Goal: Task Accomplishment & Management: Manage account settings

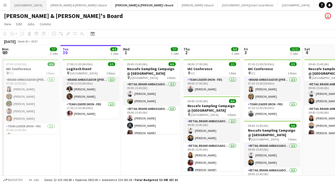
click at [17, 6] on button "Sydney Close" at bounding box center [28, 5] width 36 height 10
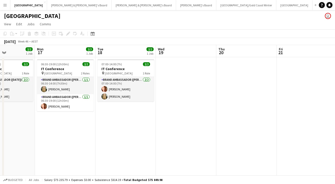
scroll to position [0, 150]
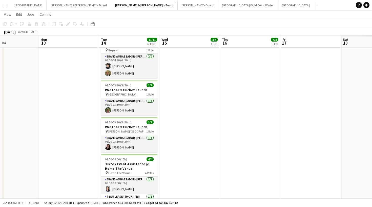
scroll to position [0, 148]
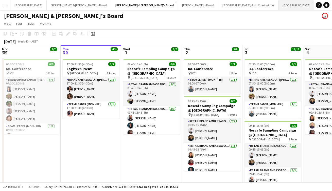
click at [278, 8] on button "Melbourne Close" at bounding box center [296, 5] width 36 height 10
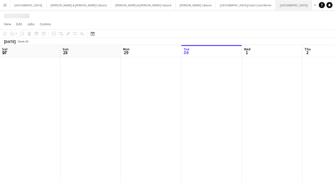
scroll to position [0, 121]
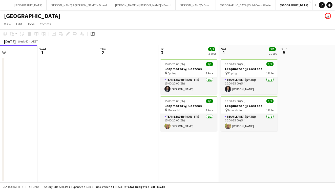
drag, startPoint x: 156, startPoint y: 122, endPoint x: 72, endPoint y: 127, distance: 84.0
click at [73, 128] on app-calendar-viewport "Sat 27 2/2 2 Jobs Sun 28 Mon 29 Tue 30 Wed 1 Thu 2 Fri 3 2/2 2 Jobs Sat 4 2/2 2…" at bounding box center [167, 114] width 335 height 138
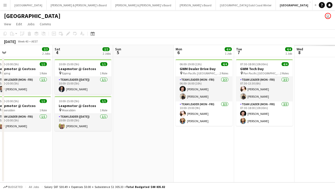
drag, startPoint x: 180, startPoint y: 144, endPoint x: -8, endPoint y: 134, distance: 188.2
click at [0, 134] on html "Menu Boards Boards Boards All jobs Status Workforce Workforce My Workforce Recr…" at bounding box center [167, 95] width 335 height 191
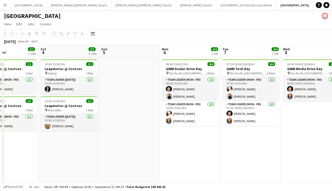
scroll to position [0, 152]
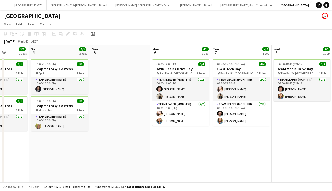
drag, startPoint x: 154, startPoint y: 138, endPoint x: 129, endPoint y: 142, distance: 25.0
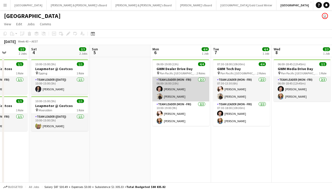
click at [178, 97] on app-card-role "Team Leader (Mon - Fri) 2/2 06:00-16:00 (10h) Jack Van Staveren Tom Wayman" at bounding box center [180, 89] width 57 height 25
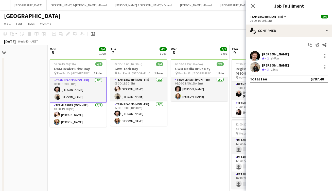
drag, startPoint x: 174, startPoint y: 156, endPoint x: 83, endPoint y: 153, distance: 90.7
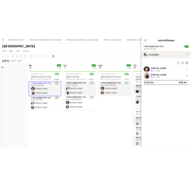
scroll to position [0, 195]
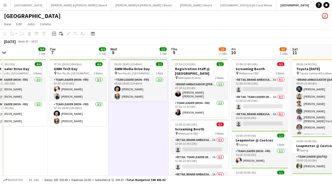
drag, startPoint x: 124, startPoint y: 37, endPoint x: 145, endPoint y: 36, distance: 21.0
click at [145, 36] on app-toolbar "Copy Paste Paste Command V Paste with crew Command Shift V Paste linked Job Del…" at bounding box center [166, 33] width 332 height 9
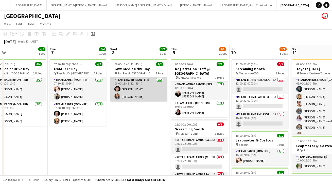
click at [141, 101] on app-card-role "Team Leader (Mon - Fri) 2/2 06:00-18:45 (12h45m) Jack Van Staveren Chloe Gavin" at bounding box center [138, 89] width 57 height 25
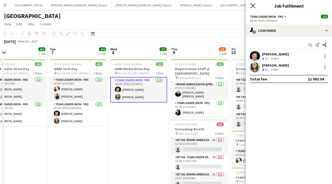
click at [252, 6] on icon at bounding box center [252, 5] width 5 height 5
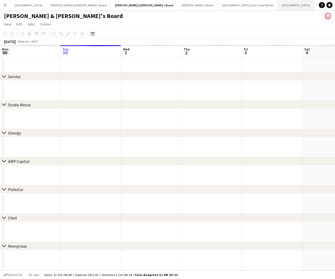
click at [247, 4] on button "Melbourne Close" at bounding box center [296, 5] width 36 height 10
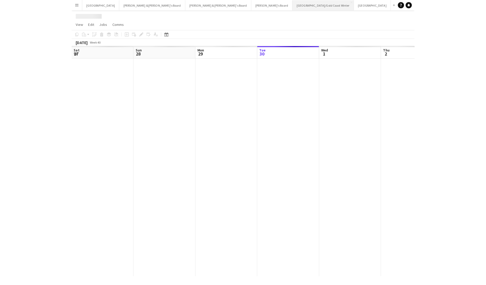
scroll to position [0, 121]
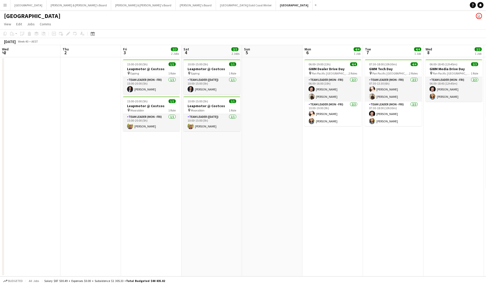
drag, startPoint x: 212, startPoint y: 124, endPoint x: 169, endPoint y: 129, distance: 43.6
click at [169, 129] on app-calendar-viewport "Sat 27 2/2 2 Jobs Sun 28 Mon 29 Tue 30 Wed 1 Thu 2 Fri 3 2/2 2 Jobs Sat 4 2/2 2…" at bounding box center [243, 160] width 486 height 231
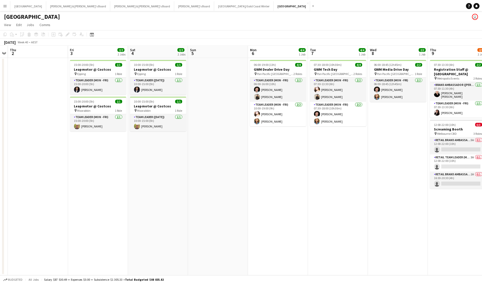
scroll to position [0, 199]
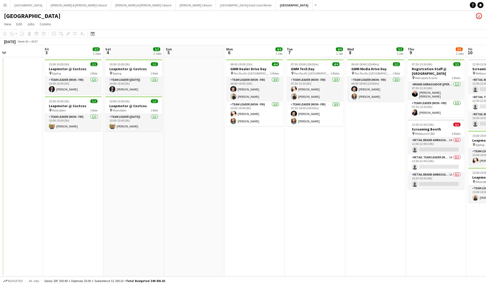
drag, startPoint x: 306, startPoint y: 157, endPoint x: 228, endPoint y: 162, distance: 78.4
click at [228, 162] on app-calendar-viewport "Mon 29 Tue 30 Wed 1 Thu 2 Fri 3 2/2 2 Jobs Sat 4 2/2 2 Jobs Sun 5 Mon 6 4/4 1 J…" at bounding box center [243, 160] width 486 height 231
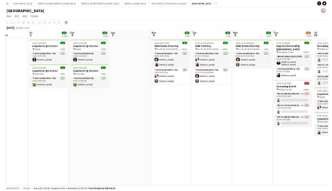
scroll to position [0, 207]
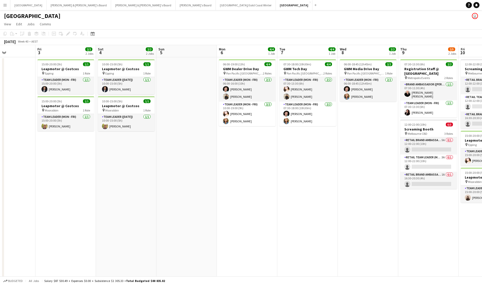
drag, startPoint x: 306, startPoint y: 155, endPoint x: 299, endPoint y: 158, distance: 7.9
click at [247, 158] on app-calendar-viewport "Mon 29 Tue 30 Wed 1 Thu 2 Fri 3 2/2 2 Jobs Sat 4 2/2 2 Jobs Sun 5 Mon 6 4/4 1 J…" at bounding box center [241, 206] width 482 height 323
click at [247, 43] on div "October 2025 Week 40 • AEST" at bounding box center [241, 41] width 482 height 7
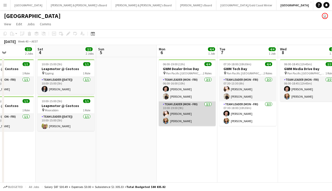
click at [168, 102] on app-card-role "Team Leader (Mon - Fri) 2/2 10:00-19:00 (9h) Bianca Baykara Chloe Gavin" at bounding box center [187, 114] width 57 height 25
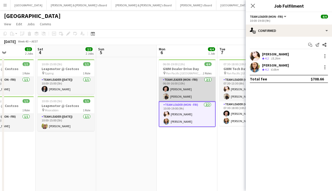
click at [173, 92] on app-card-role "Team Leader (Mon - Fri) 2/2 06:00-16:00 (10h) Jack Van Staveren Tom Wayman" at bounding box center [187, 89] width 57 height 25
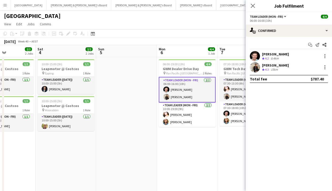
click at [247, 51] on app-user-avatar at bounding box center [254, 56] width 10 height 10
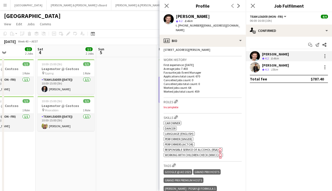
scroll to position [203, 0]
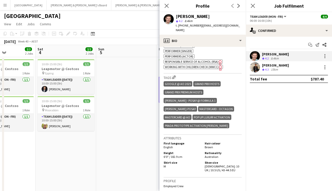
click at [247, 64] on app-user-avatar at bounding box center [254, 67] width 10 height 10
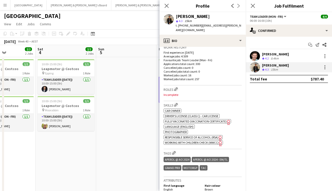
scroll to position [179, 0]
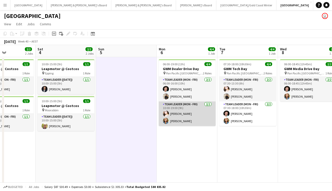
click at [195, 109] on app-card-role "Team Leader (Mon - Fri) 2/2 10:00-19:00 (9h) Bianca Baykara Chloe Gavin" at bounding box center [187, 114] width 57 height 25
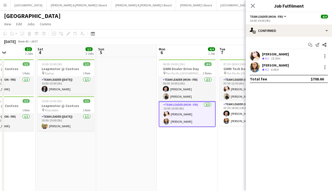
click at [247, 59] on div "15.2km" at bounding box center [274, 58] width 11 height 4
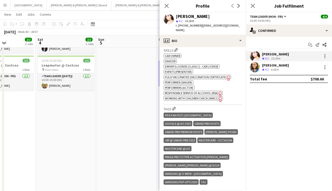
scroll to position [231, 0]
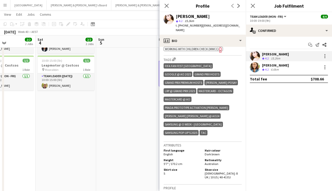
click at [247, 70] on app-user-avatar at bounding box center [254, 67] width 10 height 10
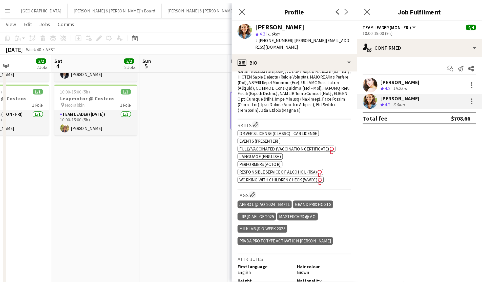
scroll to position [271, 0]
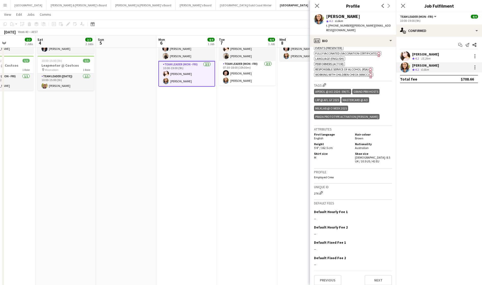
click at [247, 10] on div "Close pop-in" at bounding box center [317, 6] width 14 height 12
click at [247, 7] on icon at bounding box center [317, 5] width 5 height 5
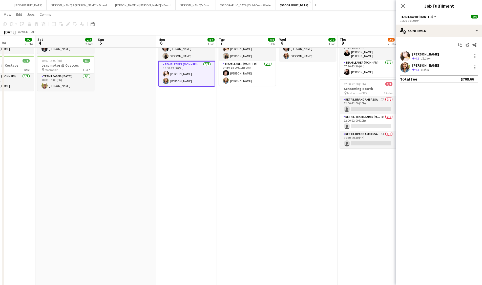
click at [247, 10] on div "Close pop-in" at bounding box center [403, 6] width 14 height 12
click at [247, 4] on icon "Close pop-in" at bounding box center [403, 5] width 5 height 5
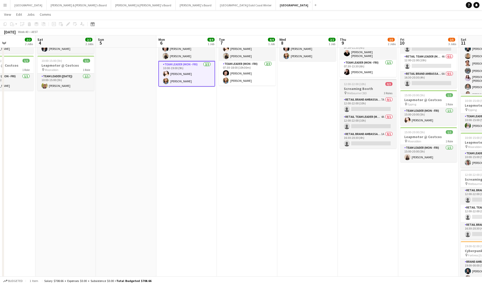
click at [247, 79] on app-job-card "12:00-22:00 (10h) 0/3 Screaming Booth pin Melbourne CBD 3 Roles RETAIL Brand Am…" at bounding box center [368, 113] width 57 height 69
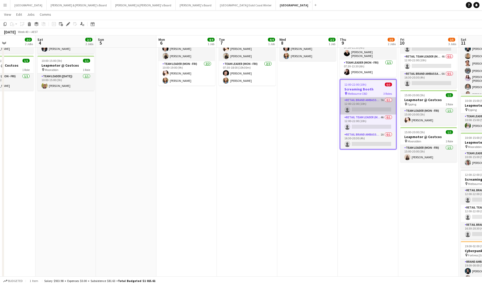
click at [247, 97] on app-card-role "RETAIL Brand Ambassador (Mon - Fri) 7A 0/1 12:00-22:00 (10h) single-neutral-act…" at bounding box center [369, 105] width 56 height 17
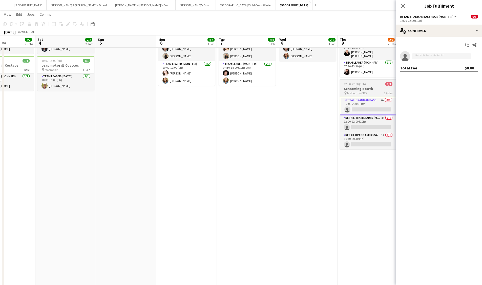
click at [247, 86] on h3 "Screaming Booth" at bounding box center [368, 88] width 57 height 5
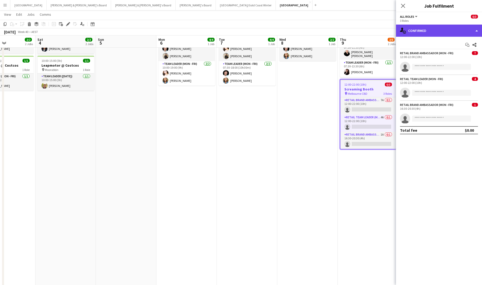
click at [247, 31] on div "single-neutral-actions-check-2 Confirmed" at bounding box center [439, 31] width 86 height 12
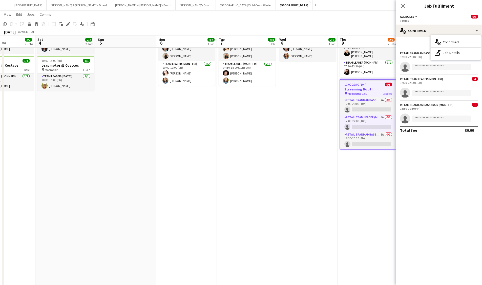
click at [247, 60] on div "RETAIL Brand Ambassador (Mon - Fri) 7 12:00-22:00 (10h) single-neutral-actions" at bounding box center [439, 61] width 86 height 21
click at [247, 97] on app-card-role "RETAIL Brand Ambassador (Mon - Fri) 7A 0/1 12:00-22:00 (10h) single-neutral-act…" at bounding box center [369, 105] width 56 height 17
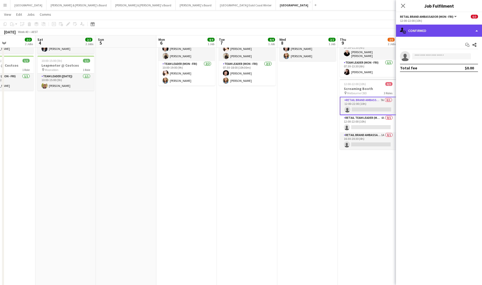
click at [247, 34] on div "single-neutral-actions-check-2 Confirmed" at bounding box center [439, 31] width 86 height 12
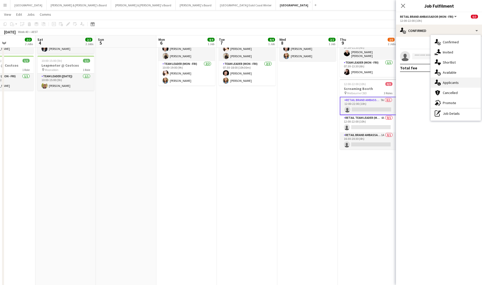
click at [247, 81] on span "Applicants" at bounding box center [451, 82] width 16 height 5
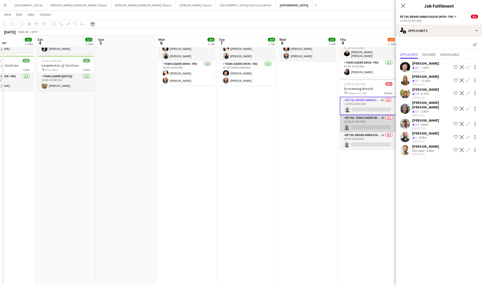
click at [247, 116] on app-card-role "RETAIL Team Leader (Mon - Fri) 4A 0/1 12:00-22:00 (10h) single-neutral-actions" at bounding box center [368, 123] width 57 height 17
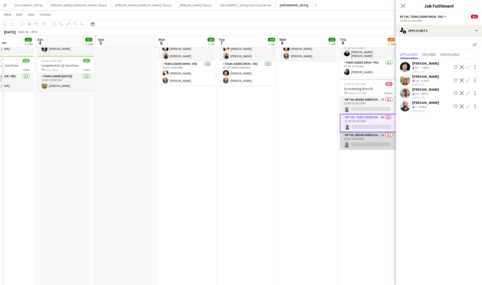
click at [247, 132] on app-card-role "RETAIL Brand Ambassador (Mon - Fri) 1A 0/1 16:30-20:30 (4h) single-neutral-acti…" at bounding box center [368, 140] width 57 height 17
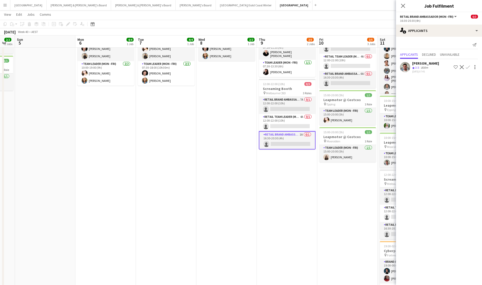
drag, startPoint x: 366, startPoint y: 162, endPoint x: 226, endPoint y: 178, distance: 141.5
click at [226, 178] on app-calendar-viewport "Thu 2 Fri 3 2/2 2 Jobs Sat 4 2/2 2 Jobs Sun 5 Mon 6 4/4 1 Job Tue 7 4/4 1 Job W…" at bounding box center [241, 154] width 482 height 348
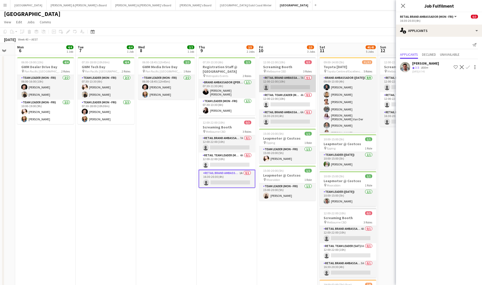
scroll to position [1, 0]
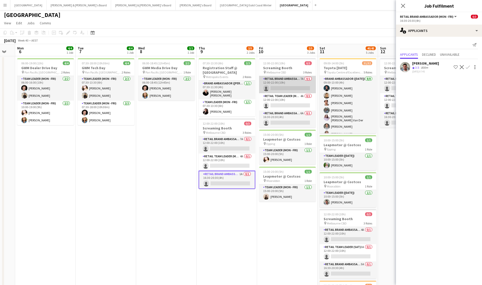
click at [247, 83] on app-card-role "RETAIL Brand Ambassador (Mon - Fri) 7A 0/1 12:00-22:00 (10h) single-neutral-act…" at bounding box center [287, 84] width 57 height 17
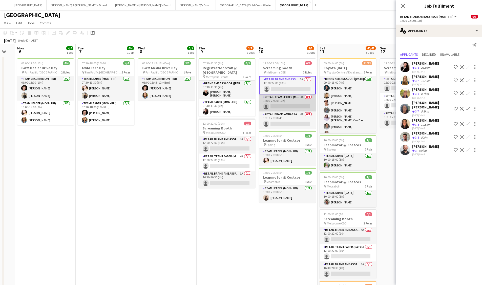
click at [247, 103] on app-card-role "RETAIL Team Leader (Mon - Fri) 4A 0/1 12:00-22:00 (10h) single-neutral-actions" at bounding box center [287, 102] width 57 height 17
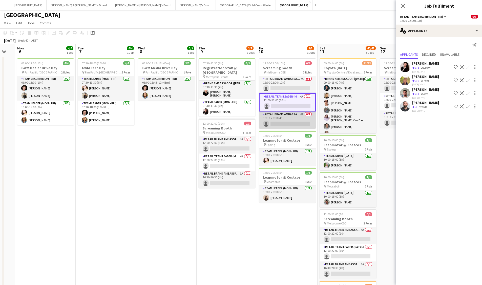
click at [247, 117] on app-card-role "RETAIL Brand Ambassador (Mon - Fri) 6A 0/1 16:30-20:30 (4h) single-neutral-acti…" at bounding box center [287, 119] width 57 height 17
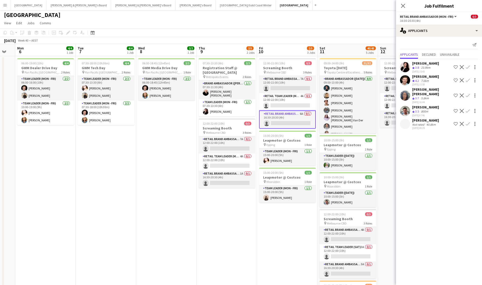
click at [247, 106] on app-user-avatar at bounding box center [405, 111] width 10 height 10
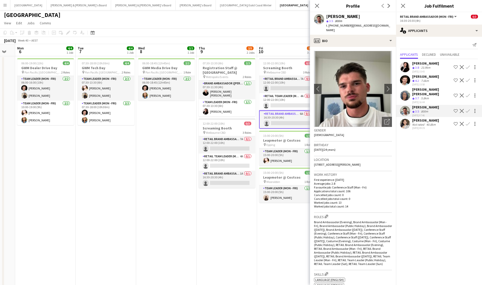
click at [247, 51] on img at bounding box center [353, 89] width 78 height 76
click at [247, 47] on app-crew-profile-bio "chevron-left chevron-right Open photos pop-in Gender Male Birthday 19-09-2001 (…" at bounding box center [353, 166] width 86 height 238
click at [247, 37] on div "profile Bio" at bounding box center [353, 41] width 86 height 12
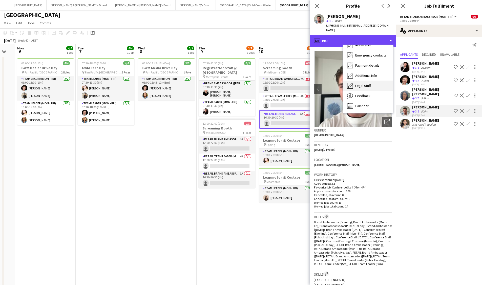
scroll to position [45, 0]
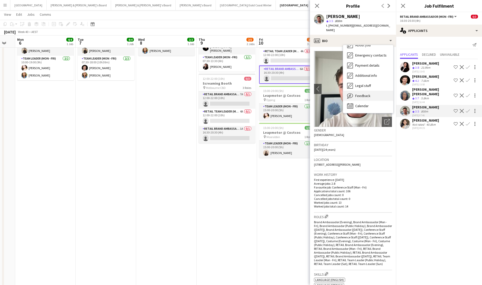
click at [247, 94] on div "Feedback Feedback" at bounding box center [368, 96] width 50 height 10
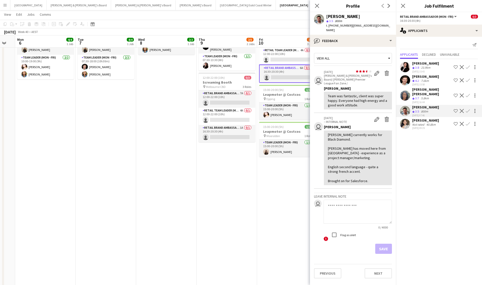
scroll to position [49, 0]
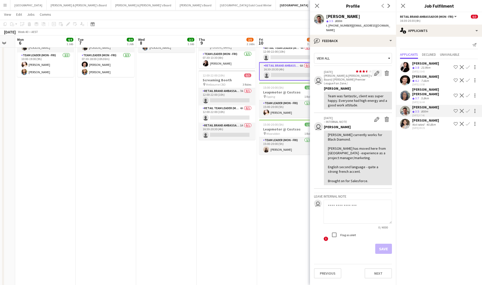
click at [247, 71] on app-icon "Edit feedback" at bounding box center [377, 73] width 5 height 5
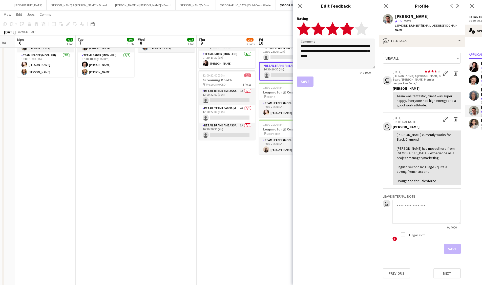
click at [247, 30] on icon "star" at bounding box center [347, 29] width 14 height 14
click at [247, 83] on div "Save" at bounding box center [336, 81] width 78 height 10
click at [247, 84] on div "Save" at bounding box center [336, 81] width 78 height 10
click at [247, 6] on icon at bounding box center [300, 5] width 5 height 5
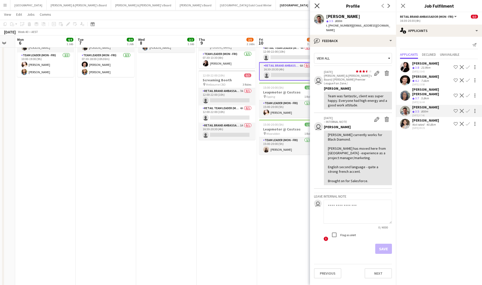
click at [247, 4] on icon "Close pop-in" at bounding box center [317, 5] width 5 height 5
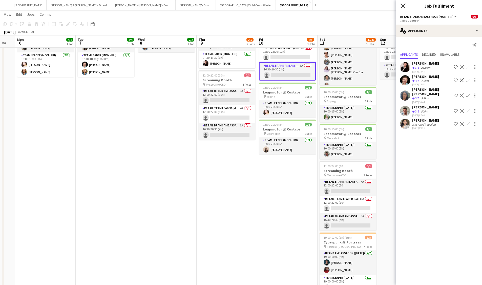
click at [247, 6] on icon "Close pop-in" at bounding box center [403, 5] width 5 height 5
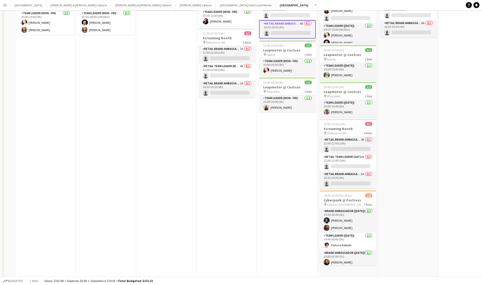
scroll to position [0, 0]
